Goal: Task Accomplishment & Management: Use online tool/utility

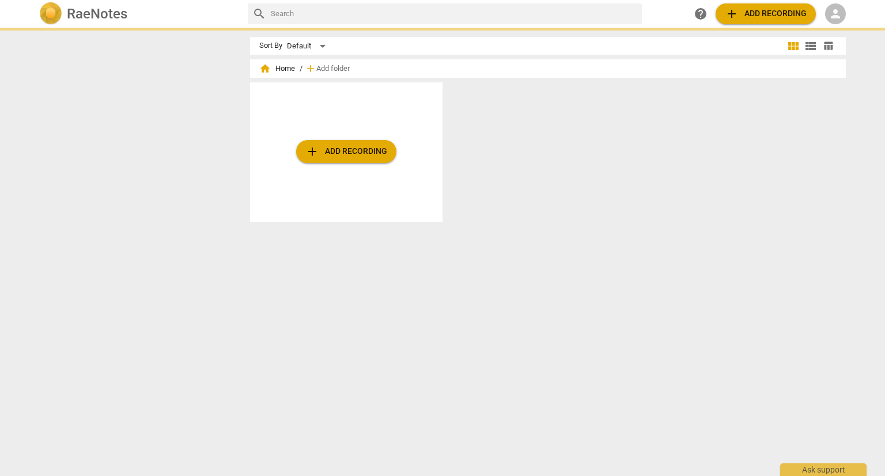
click at [444, 222] on div "add Add recording" at bounding box center [552, 156] width 605 height 149
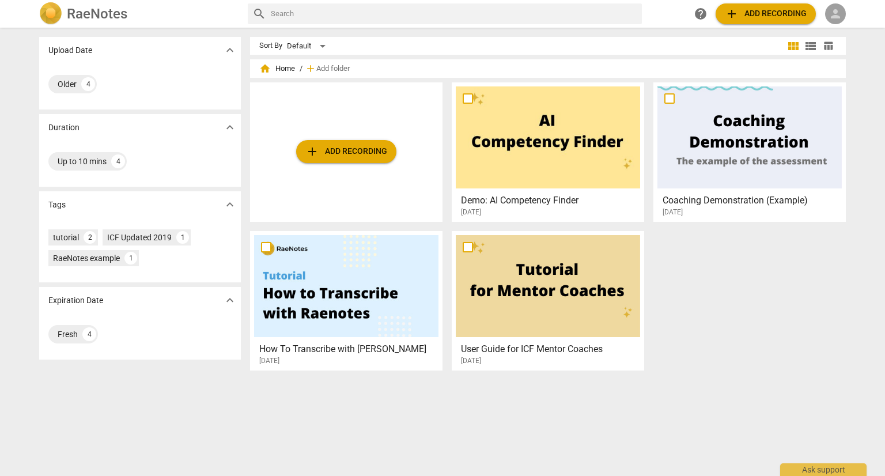
click at [837, 14] on span "person" at bounding box center [835, 14] width 14 height 14
click at [840, 35] on li "Login" at bounding box center [845, 28] width 41 height 28
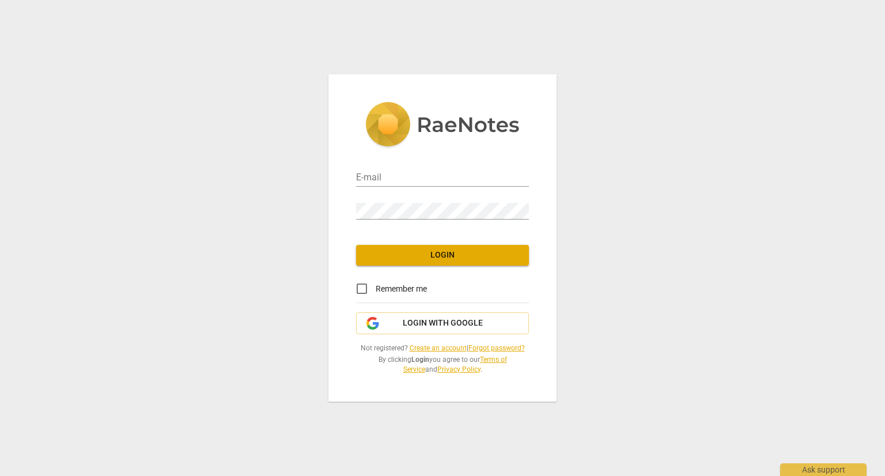
type input "[EMAIL_ADDRESS][DOMAIN_NAME]"
click at [473, 259] on span "Login" at bounding box center [442, 255] width 154 height 12
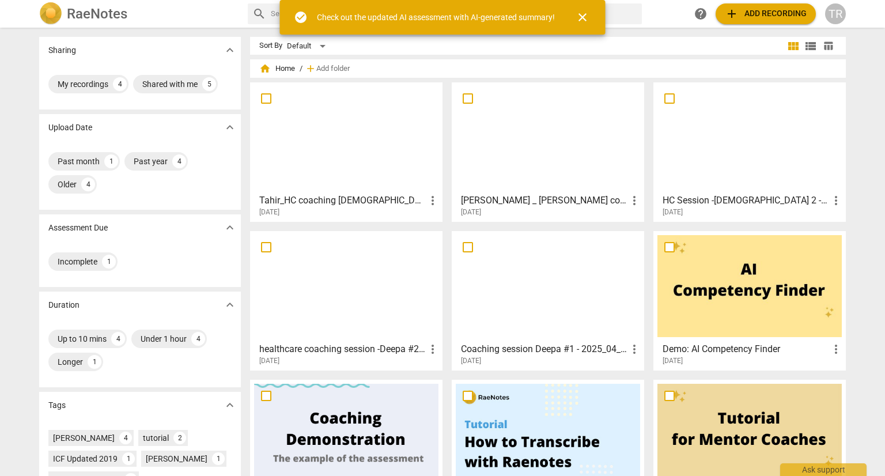
click at [382, 206] on h3 "Tahir_HC coaching [DEMOGRAPHIC_DATA] - 2025 08 01 11 00 EDT - Recording" at bounding box center [342, 201] width 166 height 14
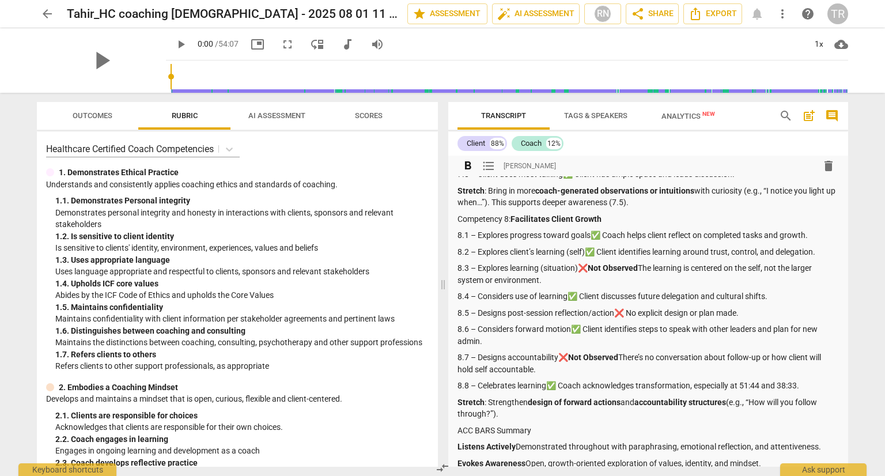
scroll to position [922, 0]
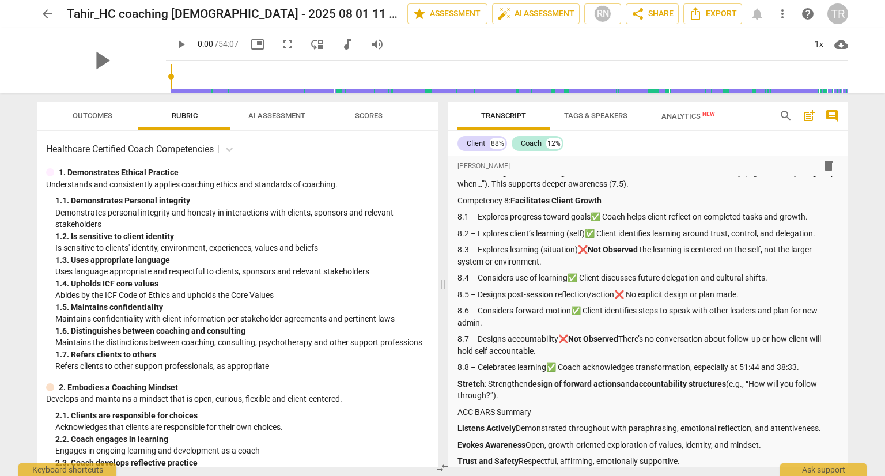
click at [834, 18] on div "TR" at bounding box center [837, 13] width 21 height 21
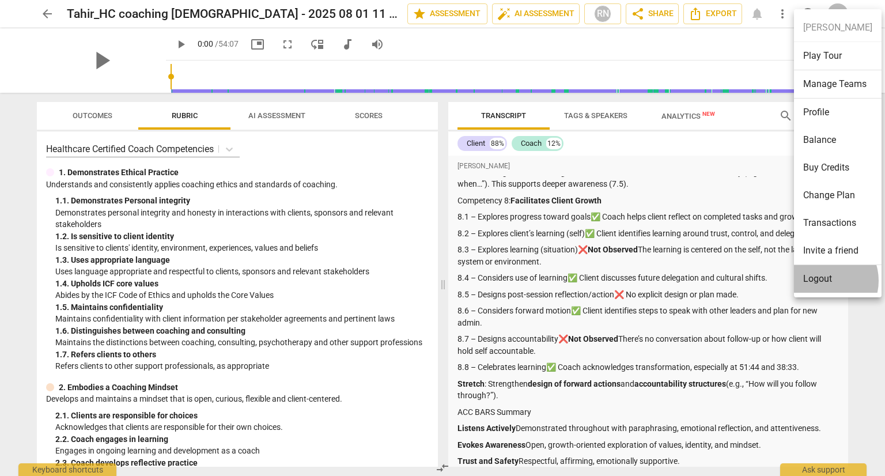
click at [822, 280] on li "Logout" at bounding box center [838, 279] width 88 height 28
